Goal: Use online tool/utility: Utilize a website feature to perform a specific function

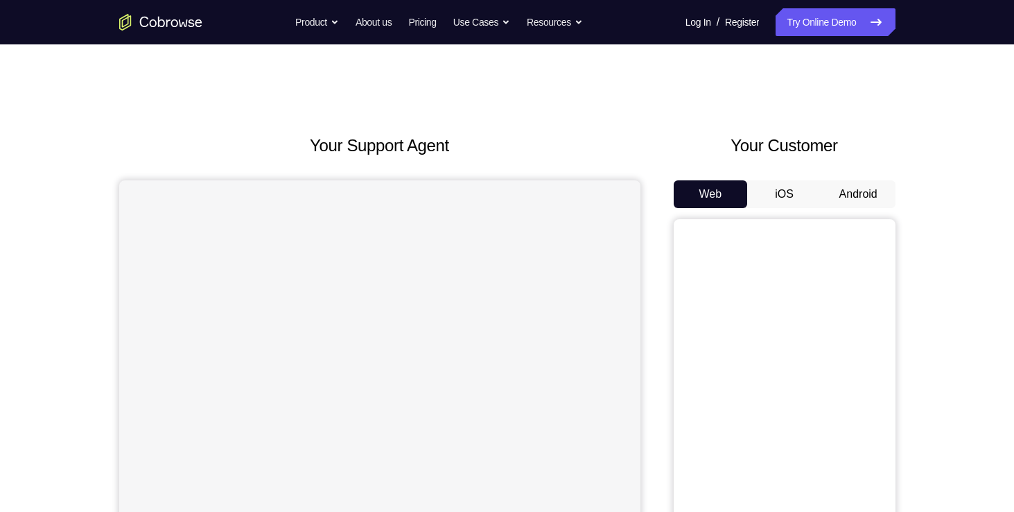
click at [857, 196] on button "Android" at bounding box center [858, 194] width 74 height 28
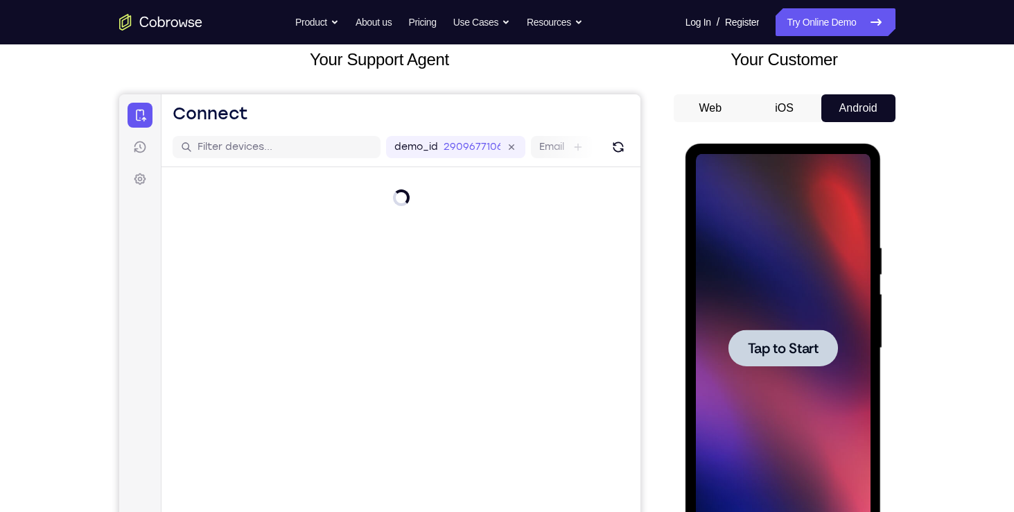
click at [783, 347] on span "Tap to Start" at bounding box center [783, 348] width 71 height 14
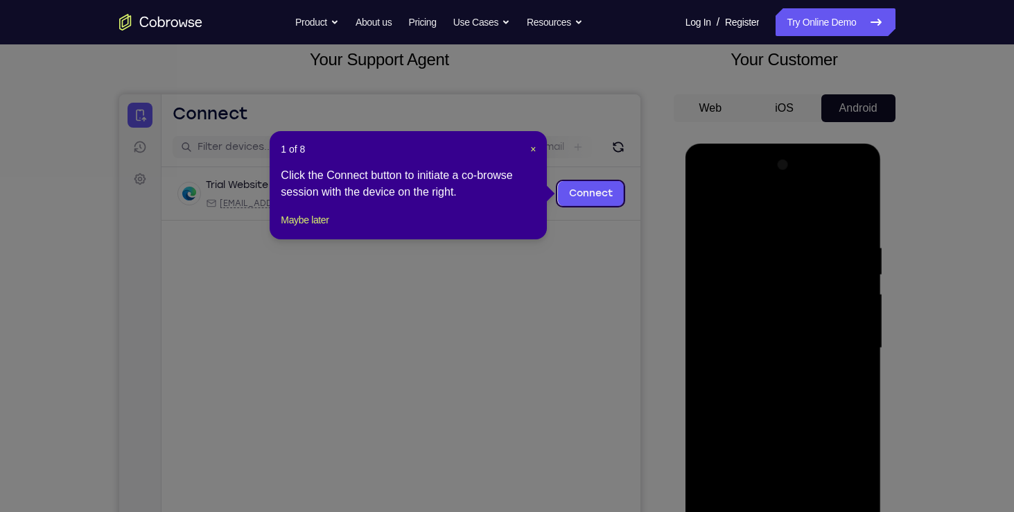
click at [528, 153] on header "1 of 8 ×" at bounding box center [408, 149] width 255 height 14
click at [534, 150] on span "×" at bounding box center [533, 148] width 6 height 11
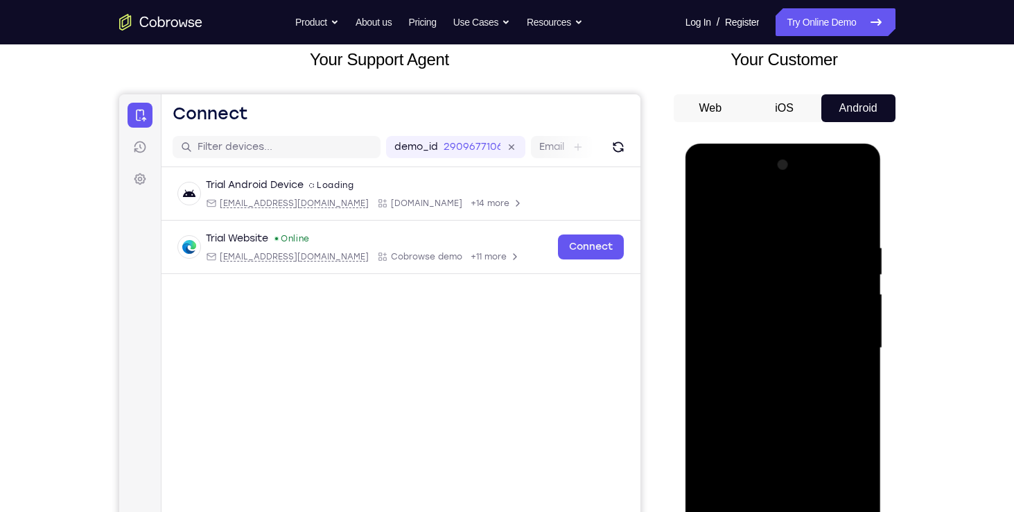
scroll to position [338, 0]
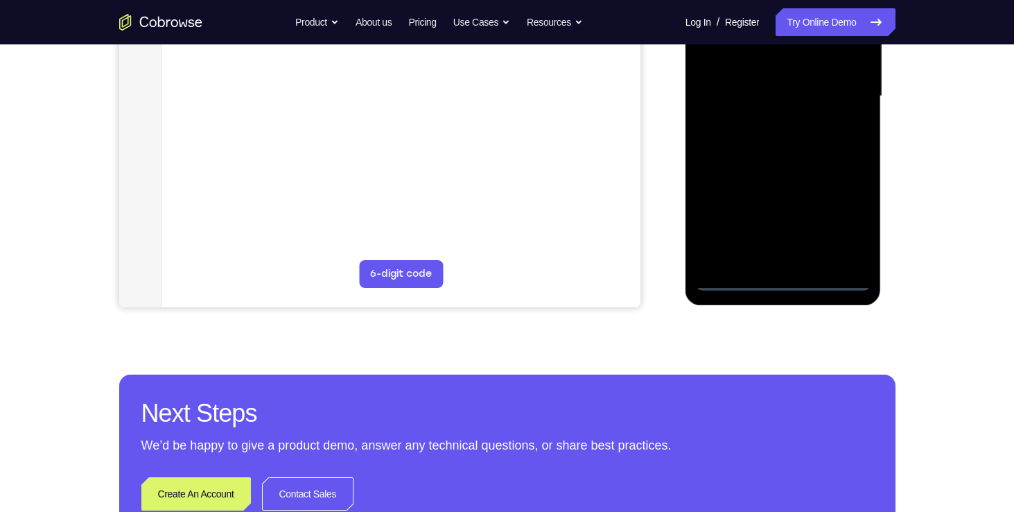
click at [787, 280] on div at bounding box center [783, 96] width 175 height 388
click at [838, 225] on div at bounding box center [783, 96] width 175 height 388
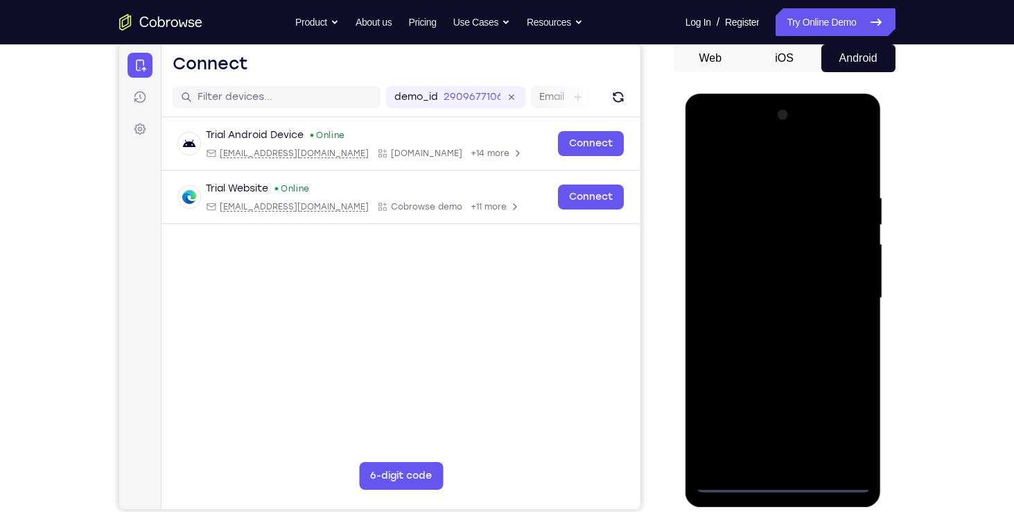
scroll to position [133, 0]
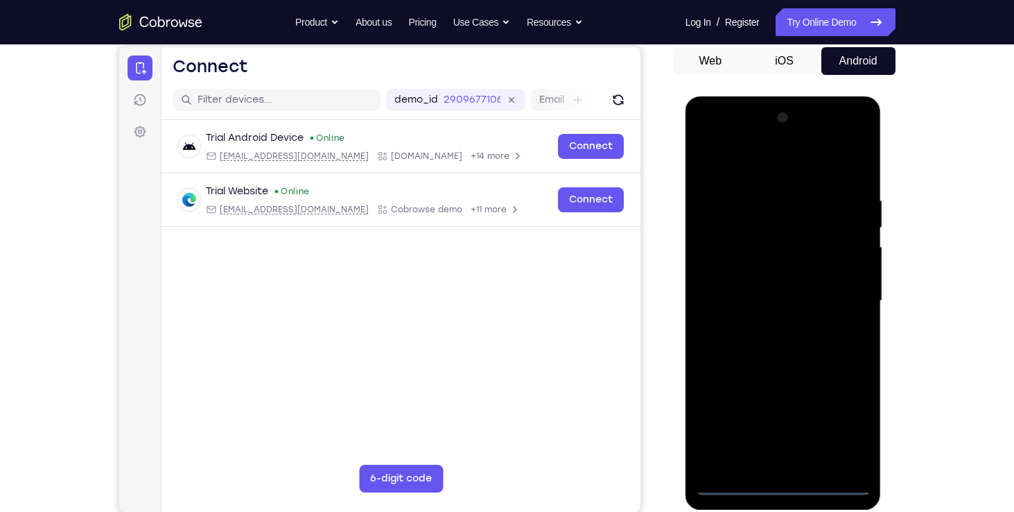
click at [710, 140] on div at bounding box center [783, 301] width 175 height 388
click at [853, 292] on div at bounding box center [783, 301] width 175 height 388
click at [768, 329] on div at bounding box center [783, 301] width 175 height 388
click at [792, 281] on div at bounding box center [783, 301] width 175 height 388
click at [760, 281] on div at bounding box center [783, 301] width 175 height 388
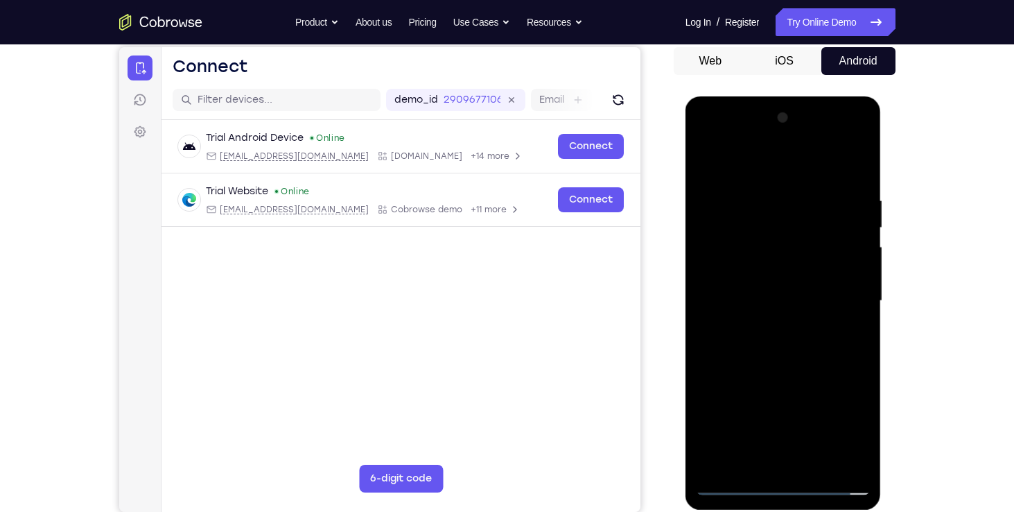
click at [856, 270] on div at bounding box center [783, 301] width 175 height 388
click at [816, 292] on div at bounding box center [783, 301] width 175 height 388
click at [790, 299] on div at bounding box center [783, 301] width 175 height 388
click at [781, 345] on div at bounding box center [783, 301] width 175 height 388
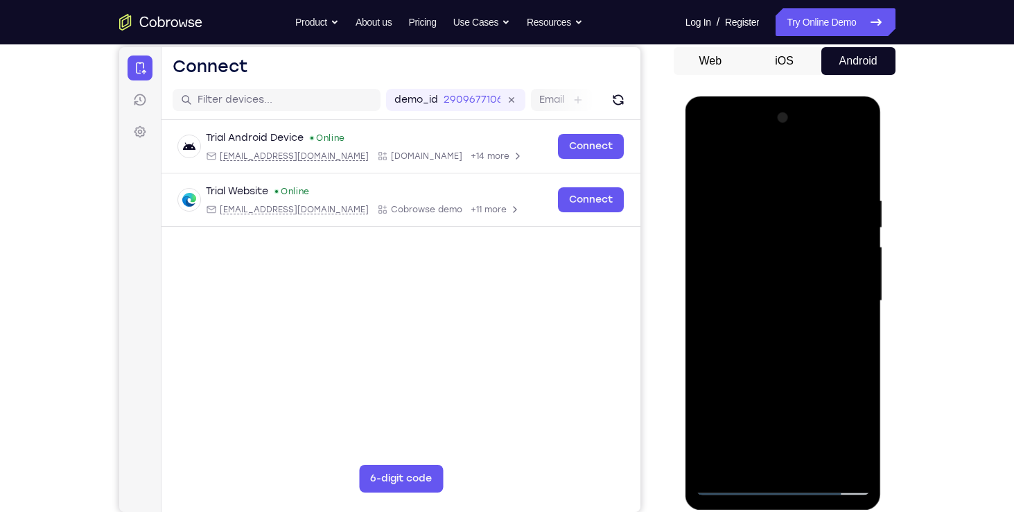
click at [815, 464] on div at bounding box center [783, 301] width 175 height 388
click at [794, 362] on div at bounding box center [783, 301] width 175 height 388
click at [818, 458] on div at bounding box center [783, 301] width 175 height 388
click at [801, 376] on div at bounding box center [783, 301] width 175 height 388
click at [792, 284] on div at bounding box center [783, 301] width 175 height 388
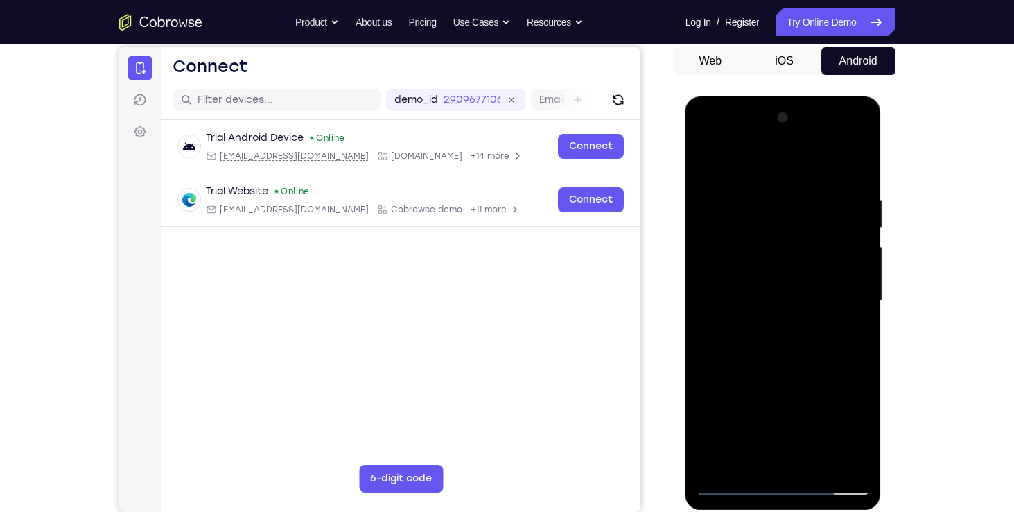
click at [772, 282] on div at bounding box center [783, 301] width 175 height 388
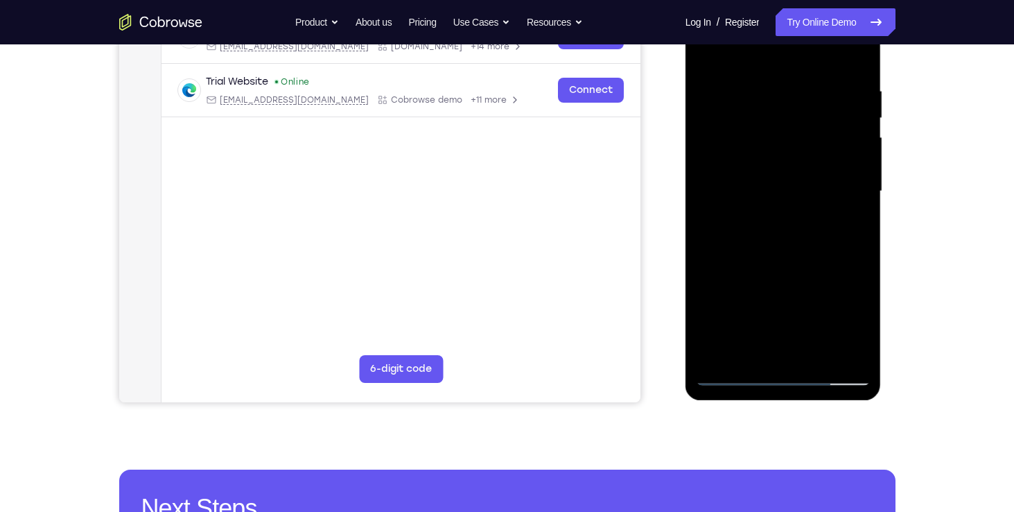
scroll to position [243, 0]
click at [751, 351] on div at bounding box center [783, 191] width 175 height 388
click at [852, 224] on div at bounding box center [783, 191] width 175 height 388
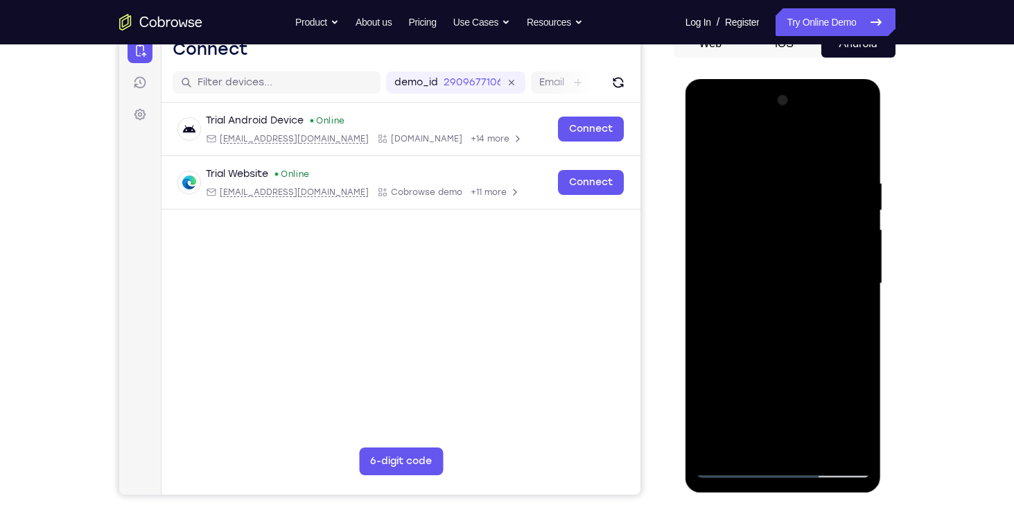
scroll to position [150, 0]
click at [842, 317] on div at bounding box center [783, 284] width 175 height 388
click at [847, 322] on div at bounding box center [783, 284] width 175 height 388
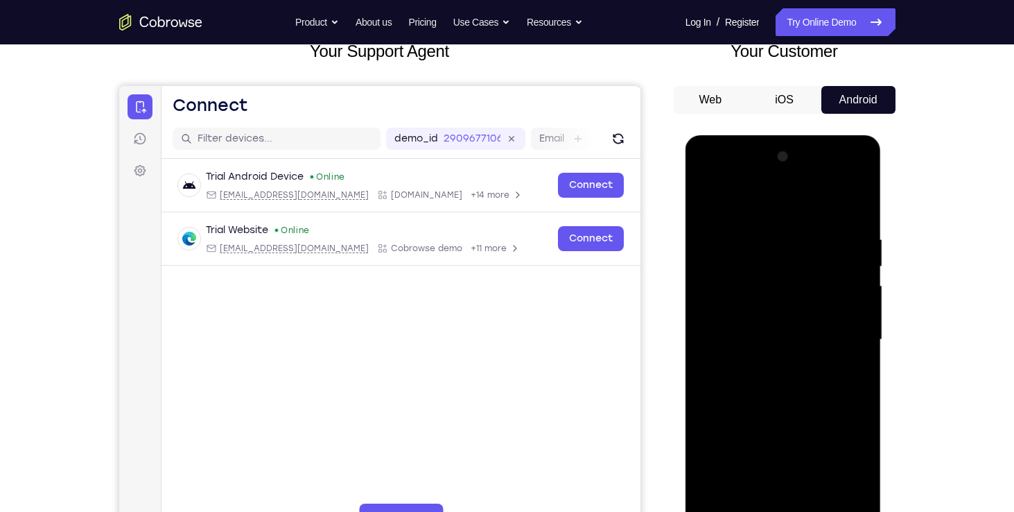
scroll to position [85, 0]
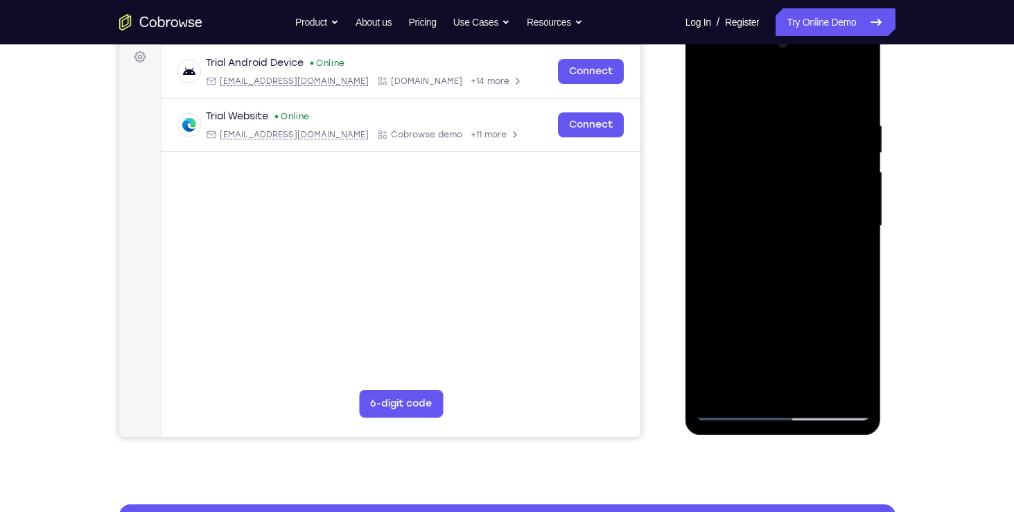
scroll to position [211, 0]
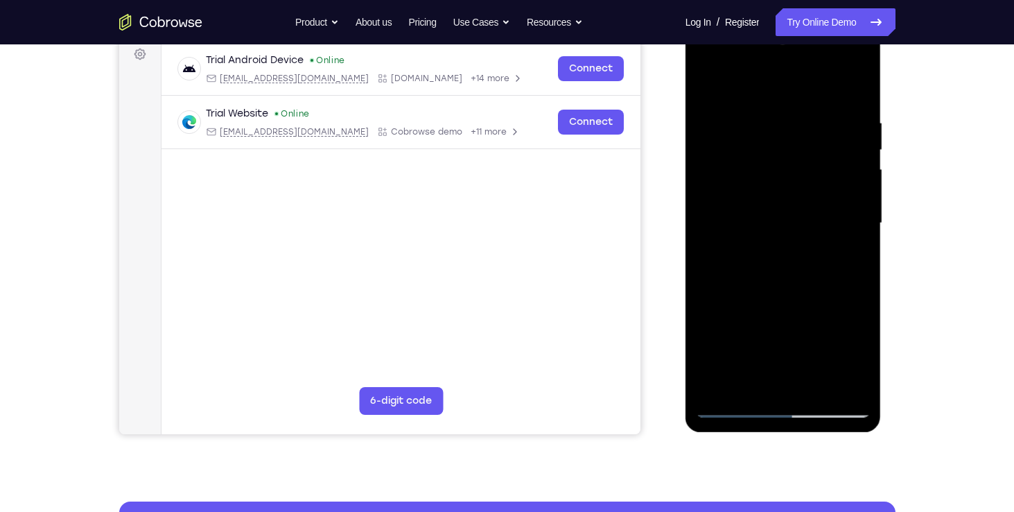
click at [744, 381] on div at bounding box center [783, 223] width 175 height 388
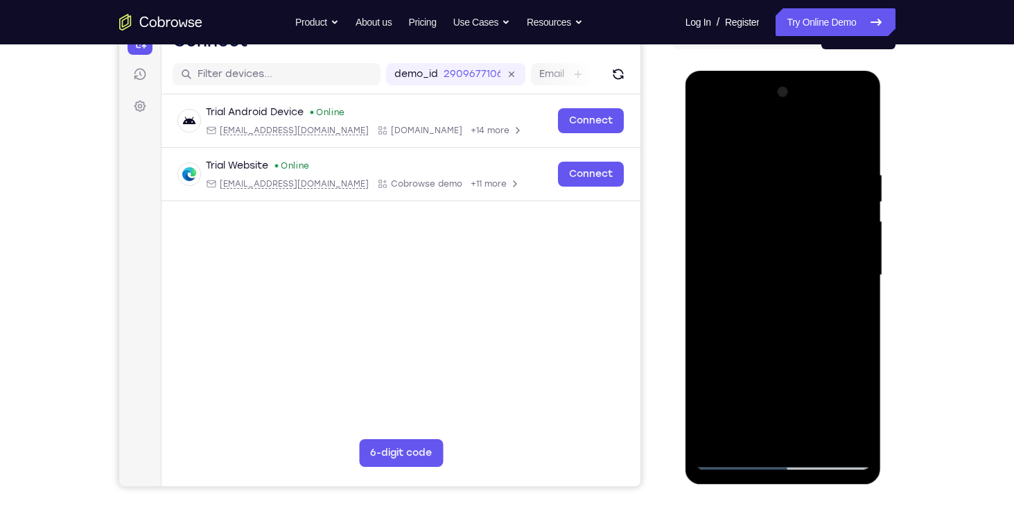
scroll to position [158, 0]
click at [855, 313] on div at bounding box center [783, 276] width 175 height 388
